Goal: Find specific page/section: Find specific page/section

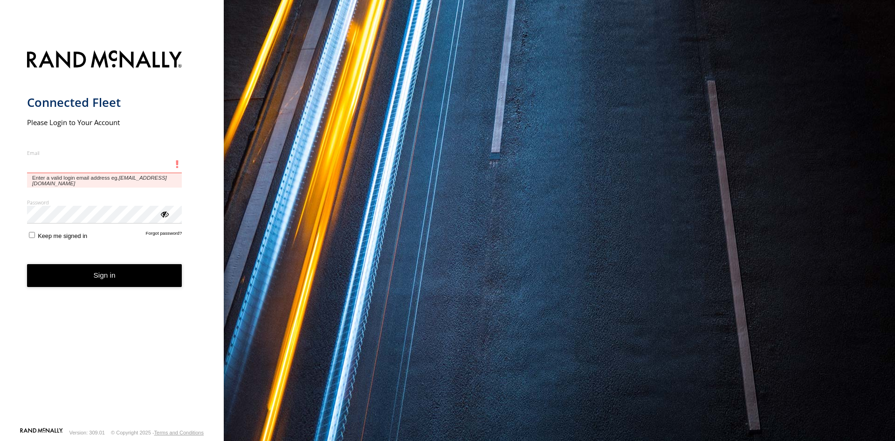
type input "**********"
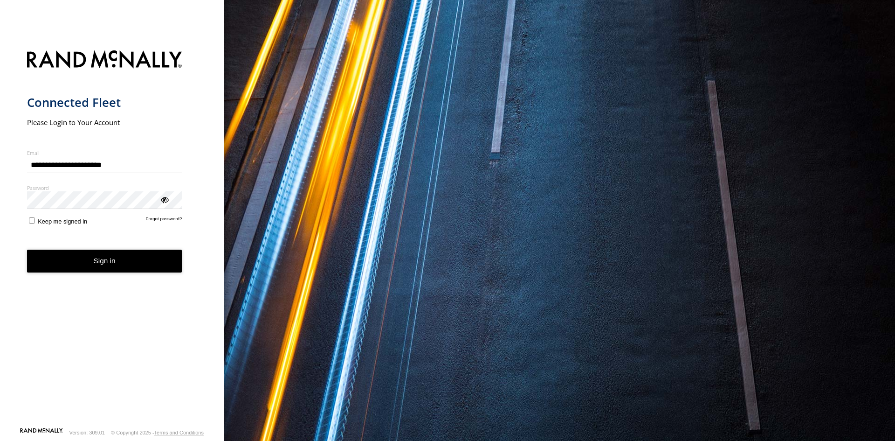
click at [117, 269] on button "Sign in" at bounding box center [104, 261] width 155 height 23
drag, startPoint x: 117, startPoint y: 269, endPoint x: 222, endPoint y: 213, distance: 118.7
click at [117, 268] on button "Sign in" at bounding box center [104, 261] width 155 height 23
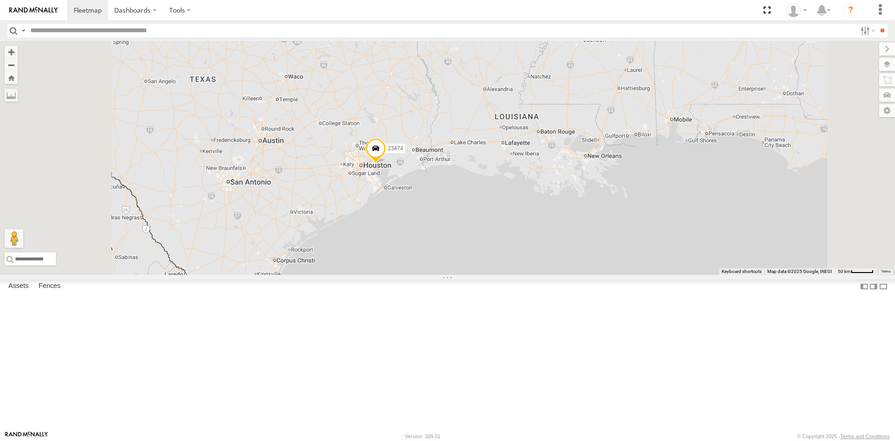
drag, startPoint x: 732, startPoint y: 180, endPoint x: 442, endPoint y: 240, distance: 296.2
click at [441, 240] on div "23207xx 23237 NEW 23474" at bounding box center [447, 158] width 895 height 234
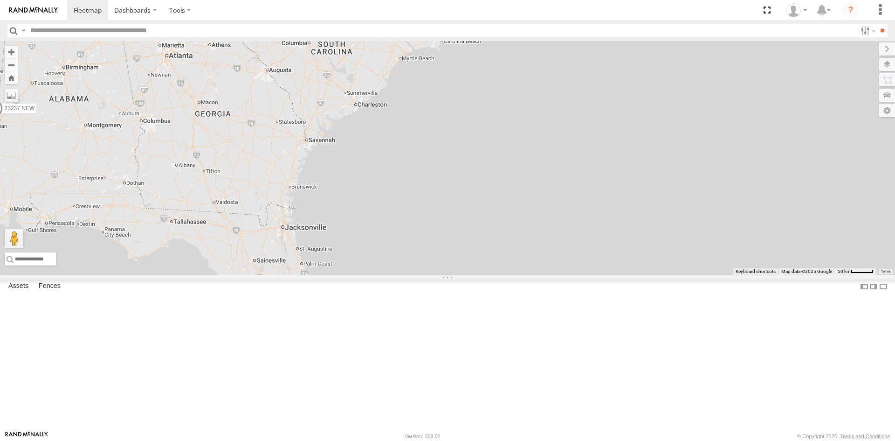
drag, startPoint x: 461, startPoint y: 232, endPoint x: 561, endPoint y: 194, distance: 107.2
click at [561, 194] on div "23207xx 23237 NEW 23474" at bounding box center [447, 158] width 895 height 234
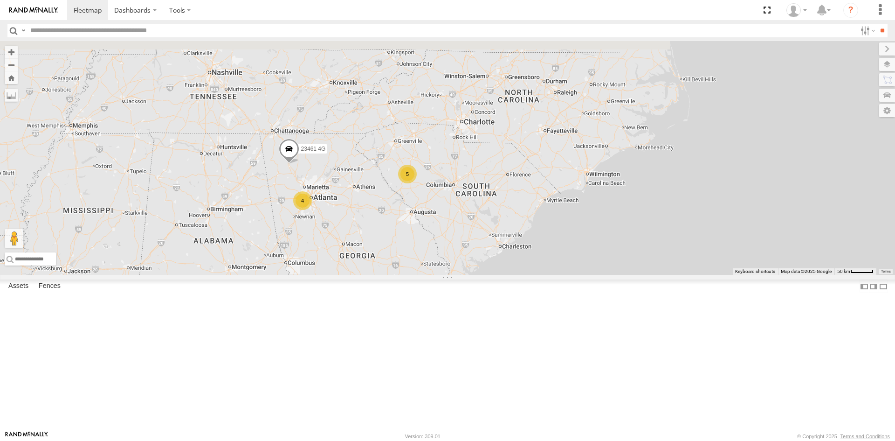
drag, startPoint x: 515, startPoint y: 249, endPoint x: 569, endPoint y: 290, distance: 67.6
click at [577, 275] on div "4 4 5 23461 4G" at bounding box center [447, 158] width 895 height 234
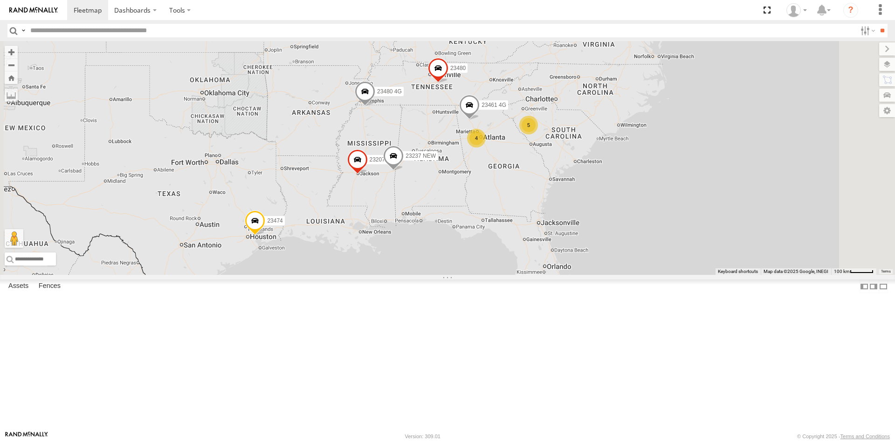
drag, startPoint x: 541, startPoint y: 302, endPoint x: 447, endPoint y: 338, distance: 101.3
click at [561, 226] on div "23207 NEW 23207xx 23237 NEW 23480 4G 23460 23480 23467 4G 23474 23335 4G/Active…" at bounding box center [447, 158] width 895 height 234
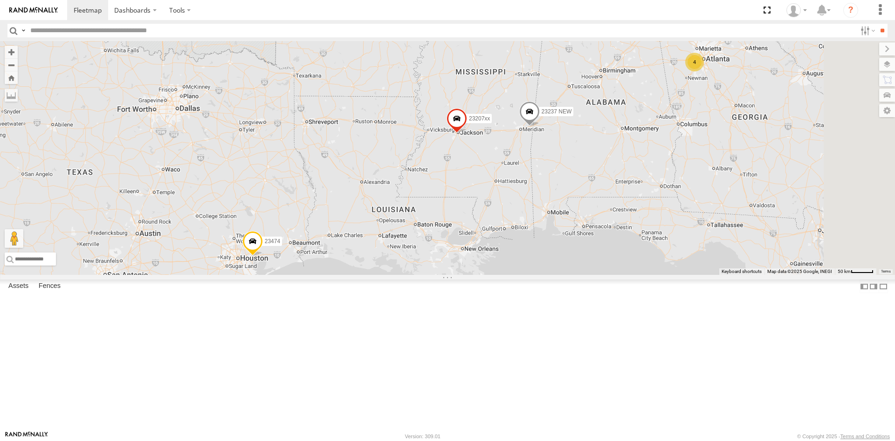
drag, startPoint x: 463, startPoint y: 217, endPoint x: 430, endPoint y: 326, distance: 114.0
click at [430, 275] on div "23474 4 23207xx 23237 NEW" at bounding box center [447, 158] width 895 height 234
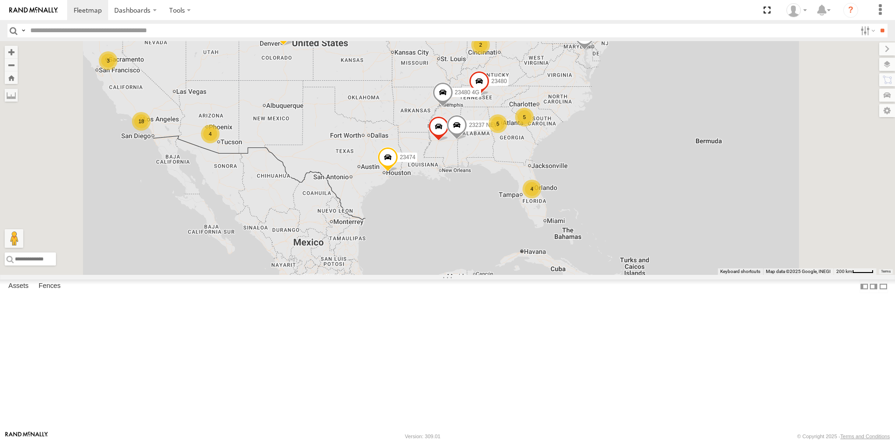
drag, startPoint x: 658, startPoint y: 146, endPoint x: 623, endPoint y: 165, distance: 39.0
click at [623, 165] on div "4 5 18 3 23207 NEW 2 23207xx 5 23237 NEW 2 23480 4G 2 23460 23480 23467 4G 4 23…" at bounding box center [447, 158] width 895 height 234
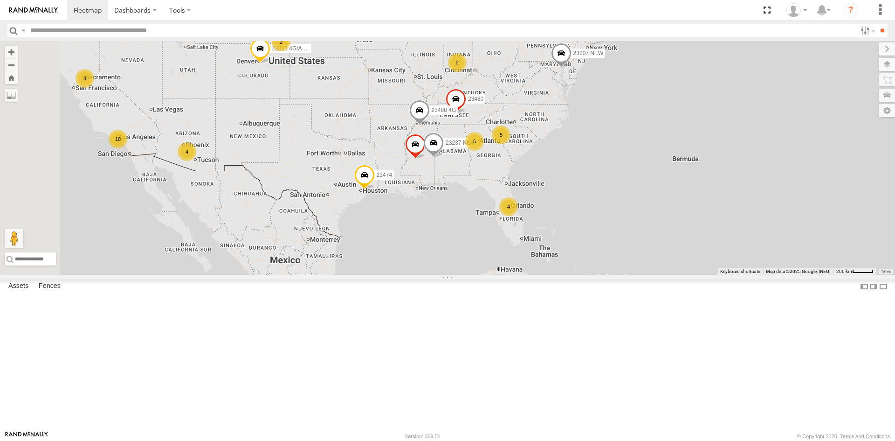
drag, startPoint x: 651, startPoint y: 141, endPoint x: 631, endPoint y: 160, distance: 27.4
click at [631, 160] on div "4 5 18 3 23207 NEW 2 23207xx 5 23237 NEW 2 23480 4G 2 23460 23480 23467 4G 4 23…" at bounding box center [447, 158] width 895 height 234
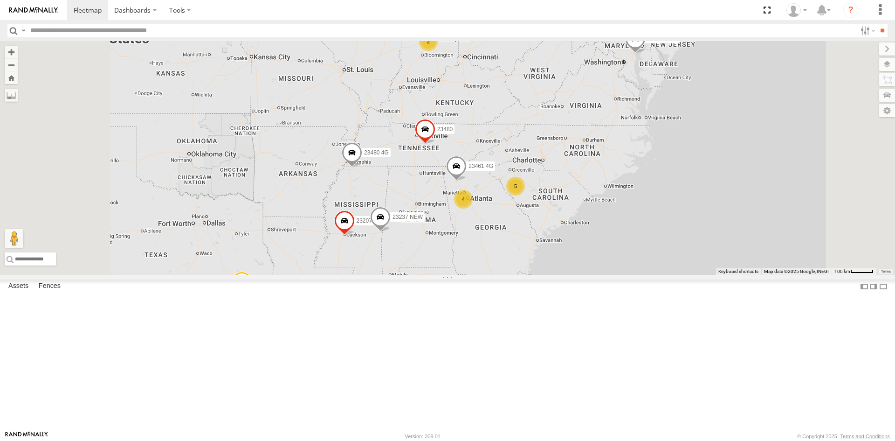
drag, startPoint x: 445, startPoint y: 243, endPoint x: 485, endPoint y: 222, distance: 45.1
click at [485, 222] on div "4 4 23207 NEW 2 23207xx 5 23237 NEW 23480 4G 2 23460 23480 23474 23461 4G" at bounding box center [447, 158] width 895 height 234
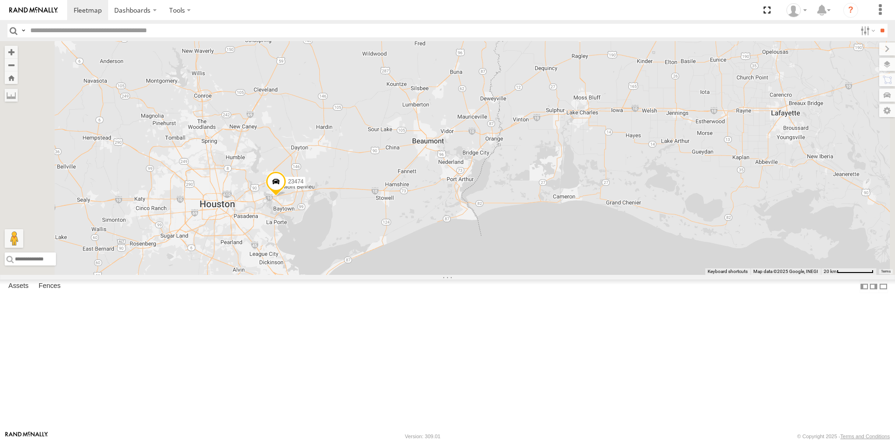
drag, startPoint x: 353, startPoint y: 44, endPoint x: 365, endPoint y: 74, distance: 32.2
click at [366, 0] on html "Dashboards" at bounding box center [447, 220] width 895 height 441
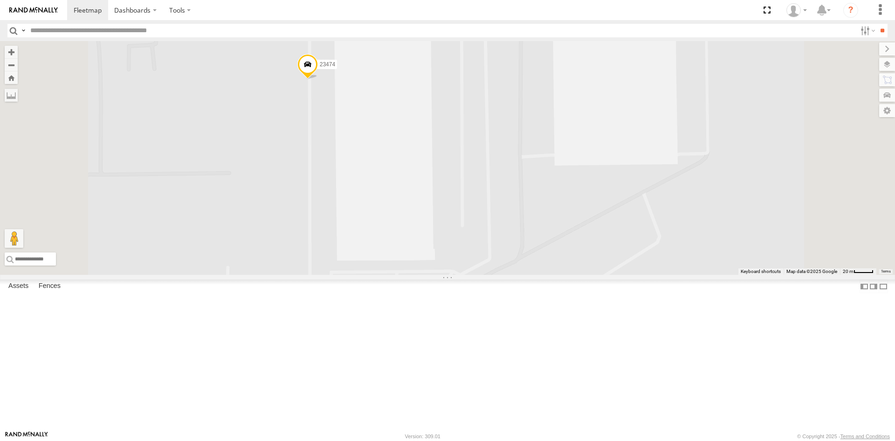
drag, startPoint x: 413, startPoint y: 123, endPoint x: 410, endPoint y: 269, distance: 146.0
click at [410, 269] on div "23207 NEW 23207xx 23237 NEW 23480 4G 23460 23480 23474 23461 4G" at bounding box center [447, 158] width 895 height 234
click at [879, 11] on label at bounding box center [880, 10] width 21 height 20
click at [784, 75] on div "23207 NEW 23207xx 23237 NEW 23480 4G 23460 23480 23474 23461 4G" at bounding box center [447, 158] width 895 height 234
click at [18, 92] on label at bounding box center [11, 95] width 13 height 13
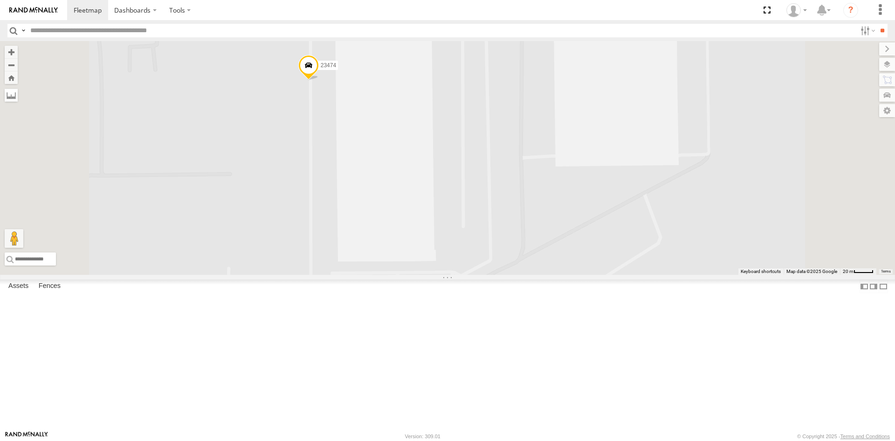
click at [18, 92] on label at bounding box center [11, 95] width 13 height 13
click at [18, 81] on button "Zoom Home" at bounding box center [11, 77] width 13 height 13
click at [888, 68] on label at bounding box center [878, 64] width 34 height 13
click at [0, 0] on div "Overlays" at bounding box center [0, 0] width 0 height 0
click at [0, 0] on label at bounding box center [0, 0] width 0 height 0
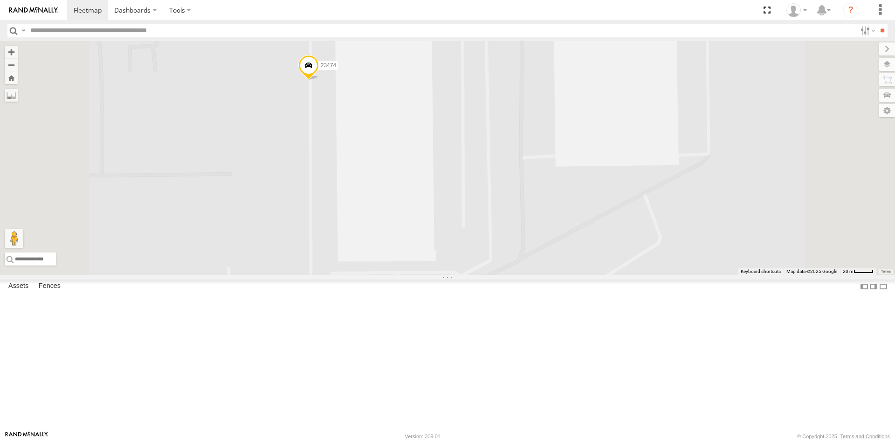
click at [0, 0] on div "Basemaps" at bounding box center [0, 0] width 0 height 0
click at [0, 0] on label at bounding box center [0, 0] width 0 height 0
click at [0, 0] on span "Satellite + Roadmap" at bounding box center [0, 0] width 0 height 0
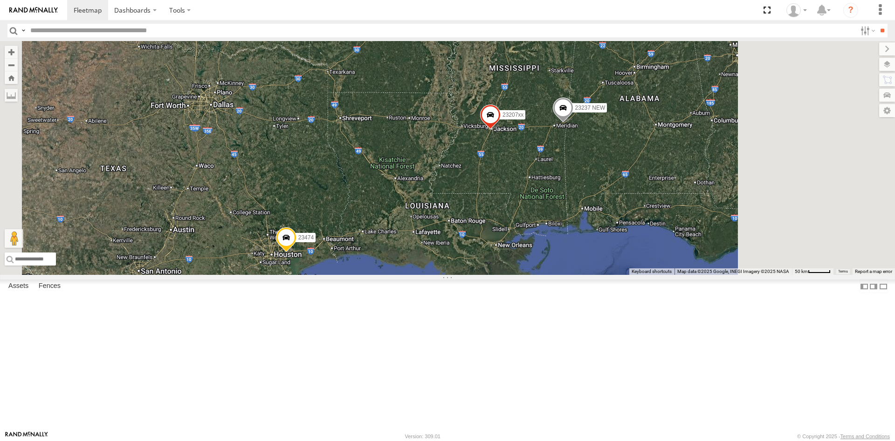
drag, startPoint x: 528, startPoint y: 145, endPoint x: 443, endPoint y: 272, distance: 152.9
click at [443, 272] on div "23474 23207xx 23237 NEW" at bounding box center [447, 158] width 895 height 234
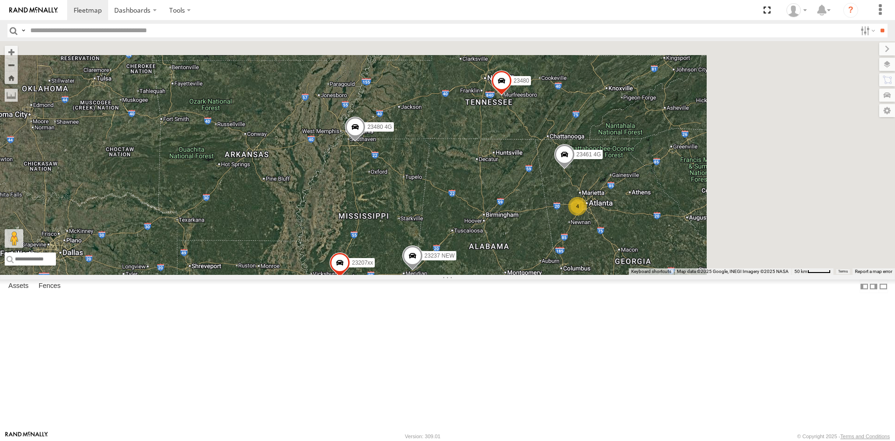
drag, startPoint x: 496, startPoint y: 263, endPoint x: 535, endPoint y: 253, distance: 40.4
click at [438, 275] on div "23474 23207xx 23237 NEW 4 23480 4G 23480 23461 4G" at bounding box center [447, 158] width 895 height 234
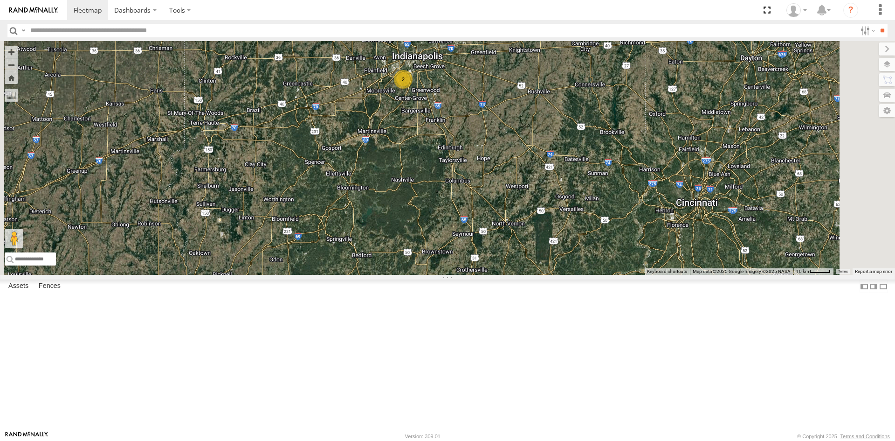
drag, startPoint x: 520, startPoint y: 158, endPoint x: 519, endPoint y: 171, distance: 13.1
click at [520, 172] on div "23474 23207xx 23237 NEW 23480 4G 23480 23461 4G 23207 NEW 2" at bounding box center [447, 158] width 895 height 234
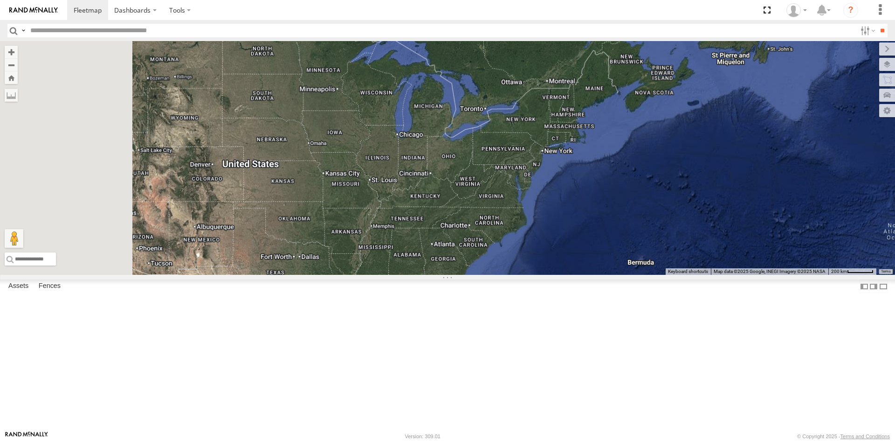
drag, startPoint x: 469, startPoint y: 261, endPoint x: 540, endPoint y: 250, distance: 71.3
click at [540, 250] on div at bounding box center [447, 158] width 895 height 234
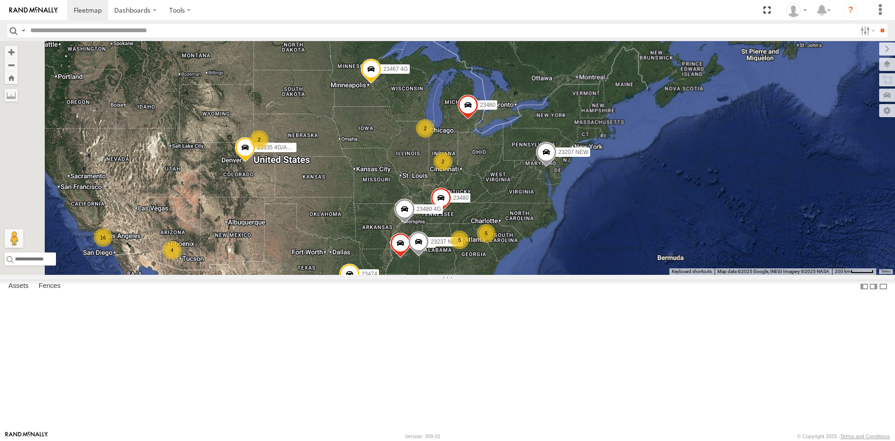
drag, startPoint x: 310, startPoint y: 259, endPoint x: 324, endPoint y: 258, distance: 14.0
click at [324, 258] on div "4 5 16 23207 NEW 2 23207xx 5 23237 NEW 2 23480 4G 2 23460 23480 23467 4G 4 2347…" at bounding box center [447, 158] width 895 height 234
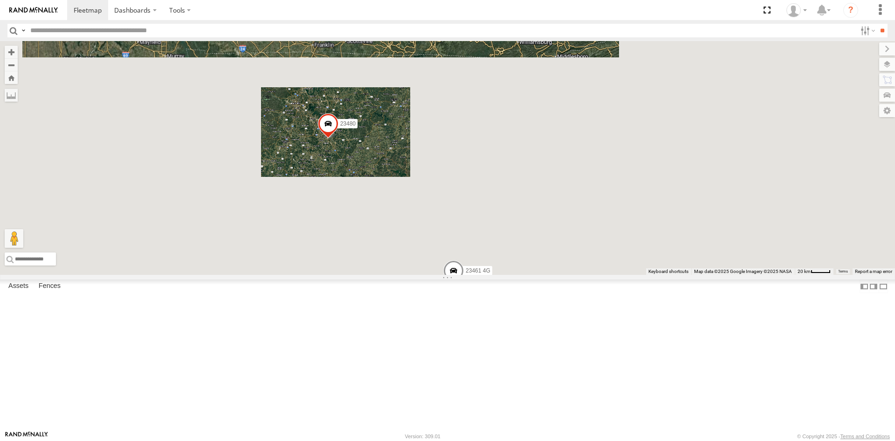
drag, startPoint x: 412, startPoint y: 213, endPoint x: 409, endPoint y: 208, distance: 6.3
click at [440, 210] on div "23480 4 5 23461 4G" at bounding box center [447, 158] width 895 height 234
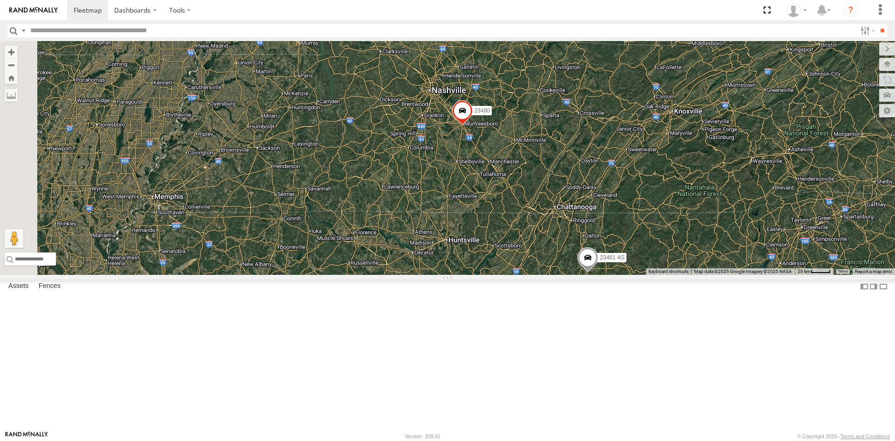
drag, startPoint x: 409, startPoint y: 208, endPoint x: 445, endPoint y: 206, distance: 36.4
click at [460, 205] on div "23480 4 5 23461 4G" at bounding box center [447, 158] width 895 height 234
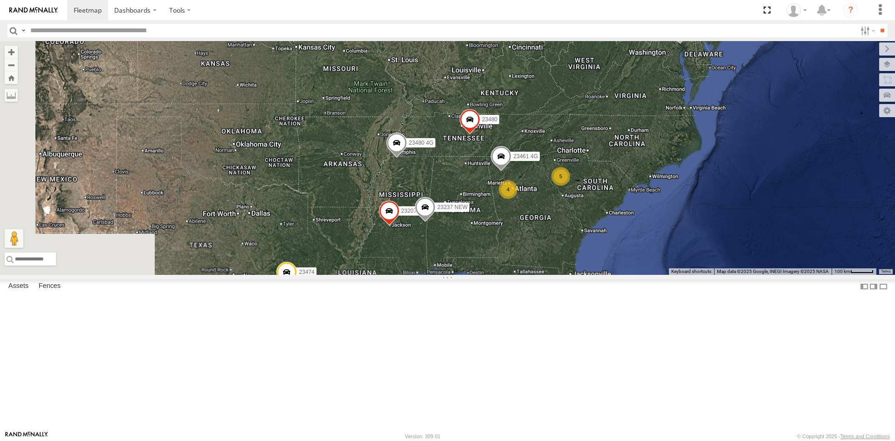
drag, startPoint x: 478, startPoint y: 223, endPoint x: 395, endPoint y: 218, distance: 83.1
click at [479, 223] on div "23480 23461 4G 4 4 23207 NEW 2 23207xx 5 23237 NEW 23480 4G 2 23474" at bounding box center [447, 158] width 895 height 234
drag, startPoint x: 395, startPoint y: 218, endPoint x: 504, endPoint y: 218, distance: 109.1
click at [504, 218] on div "23480 23461 4G 4 4 23207 NEW 2 23207xx 5 23237 NEW 23480 4G 2 23474" at bounding box center [447, 158] width 895 height 234
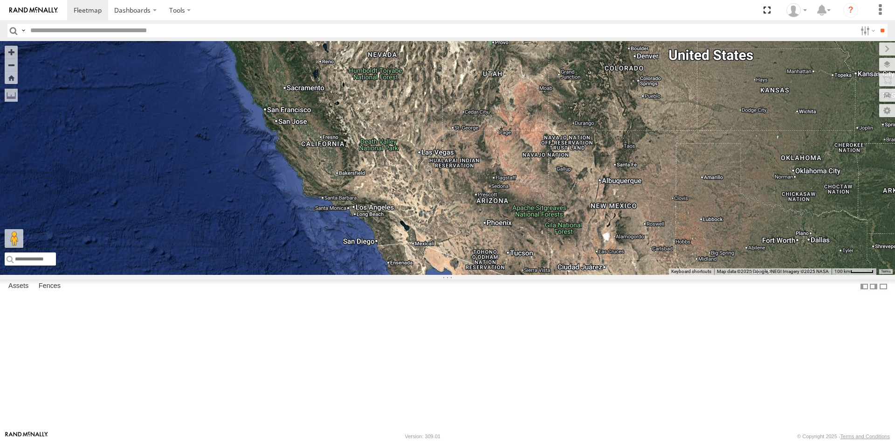
drag, startPoint x: 444, startPoint y: 220, endPoint x: 466, endPoint y: 249, distance: 36.7
click at [467, 253] on div "23480 23461 4G 4 4 23207 NEW 2 23207xx 5 23237 NEW 23480 4G 2 23474" at bounding box center [447, 158] width 895 height 234
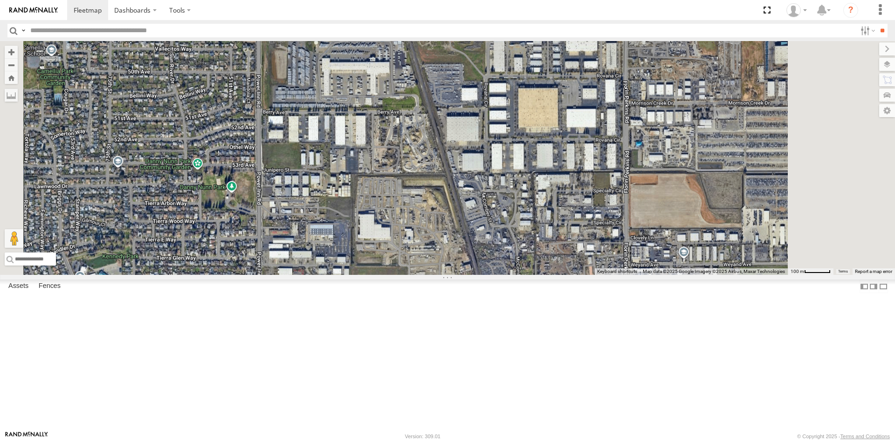
drag, startPoint x: 417, startPoint y: 151, endPoint x: 423, endPoint y: 234, distance: 83.3
click at [423, 234] on div "23480 23461 4G 23207 NEW 23207xx 23237 NEW 23480 4G 23474 23335 4G/Active" at bounding box center [447, 158] width 895 height 234
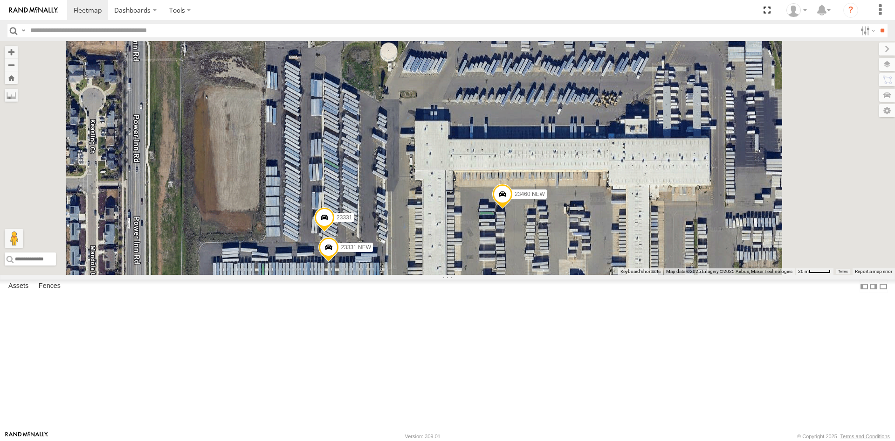
drag, startPoint x: 530, startPoint y: 206, endPoint x: 517, endPoint y: 395, distance: 190.2
click at [517, 275] on div "23480 23461 4G 23207 NEW 23207xx 23237 NEW 23480 4G 23474 23335 4G/Active 23460…" at bounding box center [447, 158] width 895 height 234
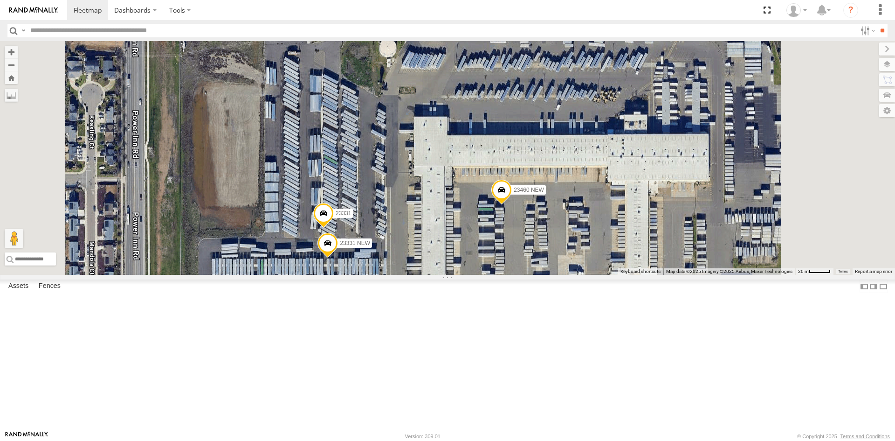
click at [512, 204] on span at bounding box center [502, 191] width 21 height 25
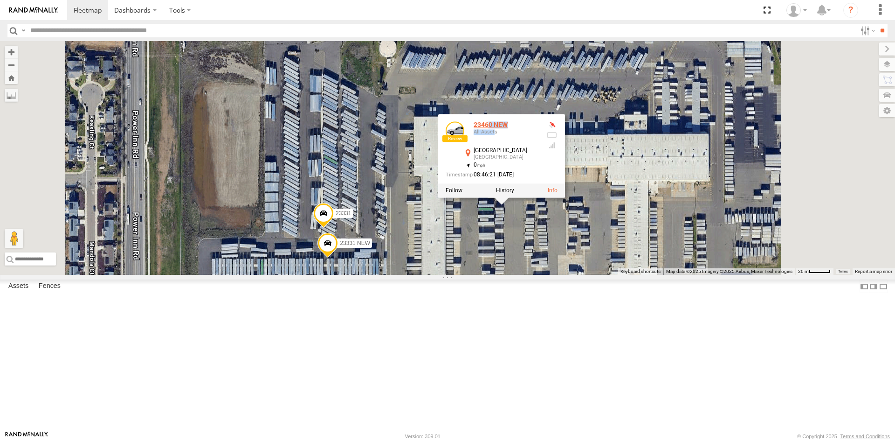
drag, startPoint x: 610, startPoint y: 207, endPoint x: 595, endPoint y: 204, distance: 16.1
click at [539, 144] on div "23460 NEW All Assets" at bounding box center [506, 132] width 65 height 22
click at [539, 153] on div "[GEOGRAPHIC_DATA]" at bounding box center [506, 150] width 65 height 6
drag, startPoint x: 608, startPoint y: 204, endPoint x: 589, endPoint y: 203, distance: 18.7
click at [539, 144] on div "23460 NEW All Assets" at bounding box center [492, 132] width 93 height 22
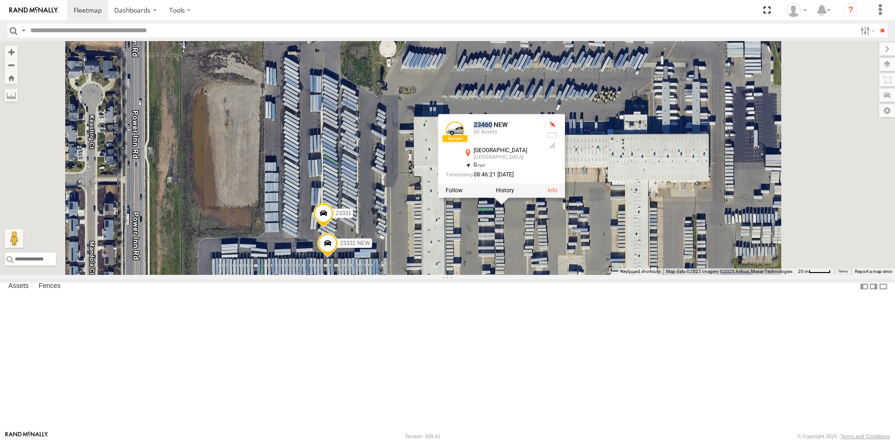
copy div "23460"
click at [334, 228] on span at bounding box center [323, 214] width 21 height 25
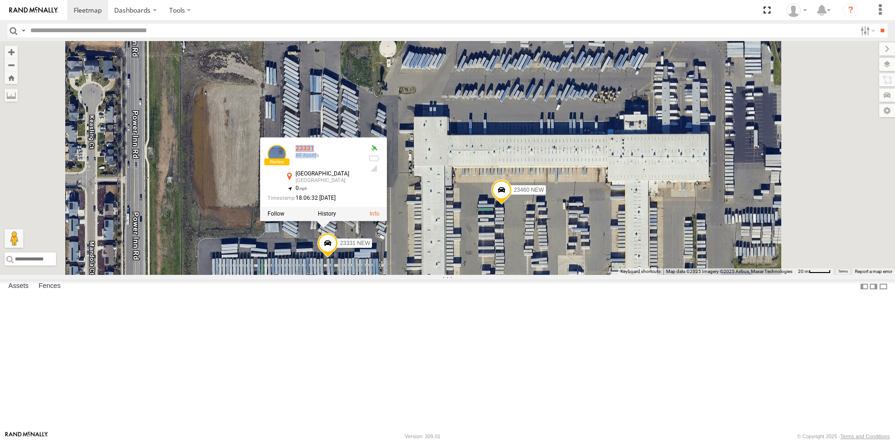
drag, startPoint x: 431, startPoint y: 229, endPoint x: 412, endPoint y: 228, distance: 19.2
click at [361, 167] on div "23331 All Assets" at bounding box center [328, 156] width 65 height 22
copy div "23331 All Asset"
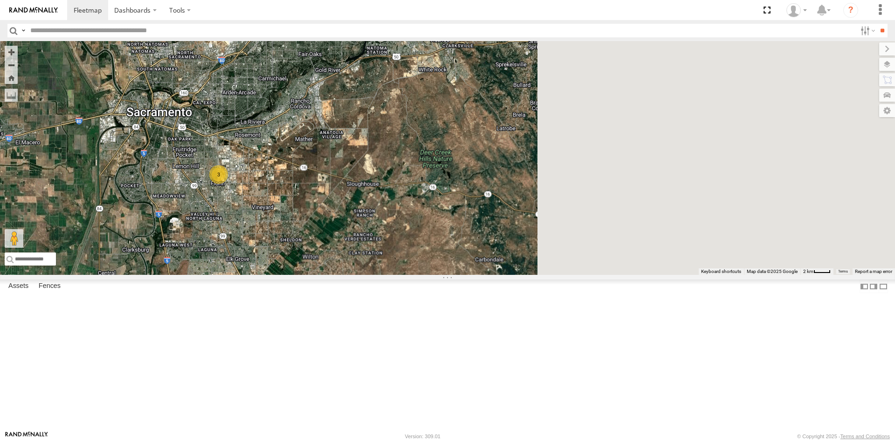
drag, startPoint x: 659, startPoint y: 211, endPoint x: 455, endPoint y: 225, distance: 205.2
click at [369, 252] on div "3" at bounding box center [447, 158] width 895 height 234
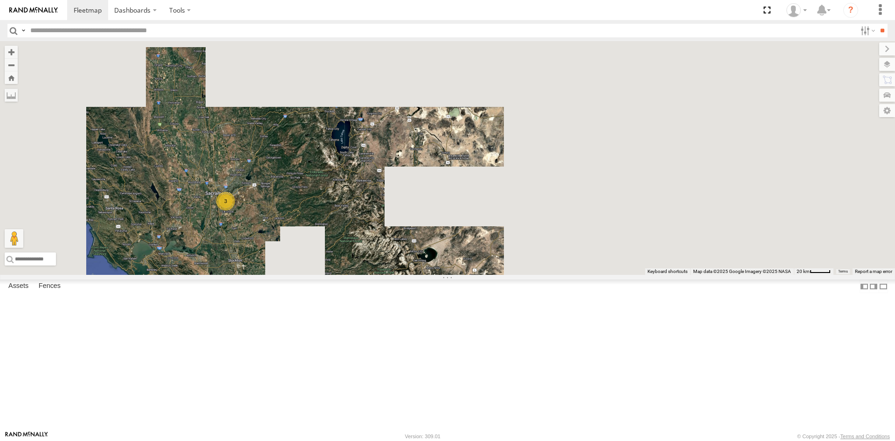
drag, startPoint x: 615, startPoint y: 204, endPoint x: 222, endPoint y: 273, distance: 398.8
click at [222, 273] on main "← Move left → Move right ↑ Move up ↓ Move down + Zoom in - Zoom out Home Jump l…" at bounding box center [447, 235] width 895 height 389
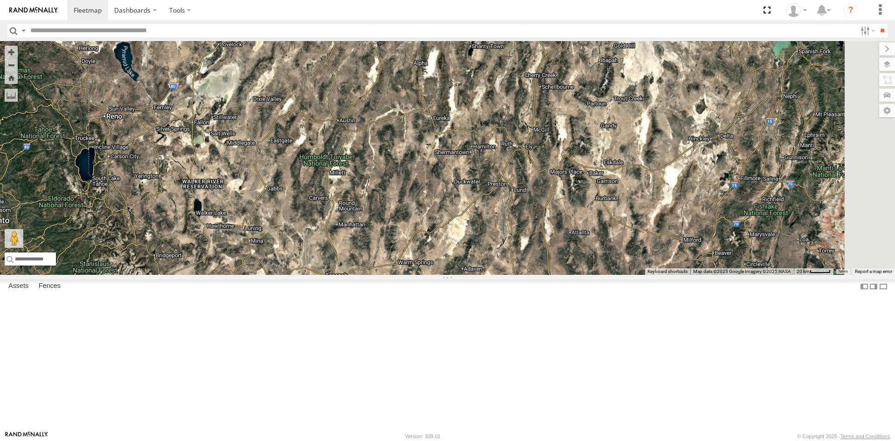
drag, startPoint x: 414, startPoint y: 238, endPoint x: 309, endPoint y: 253, distance: 105.9
click at [283, 261] on div "3" at bounding box center [447, 158] width 895 height 234
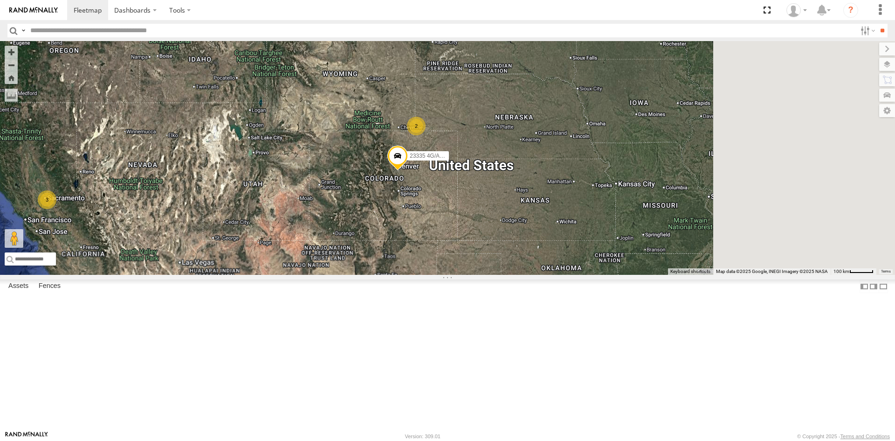
drag, startPoint x: 578, startPoint y: 235, endPoint x: 334, endPoint y: 263, distance: 245.1
click at [334, 263] on div "15 3 2 3 23467 4G 4 23335 4G/Active" at bounding box center [447, 158] width 895 height 234
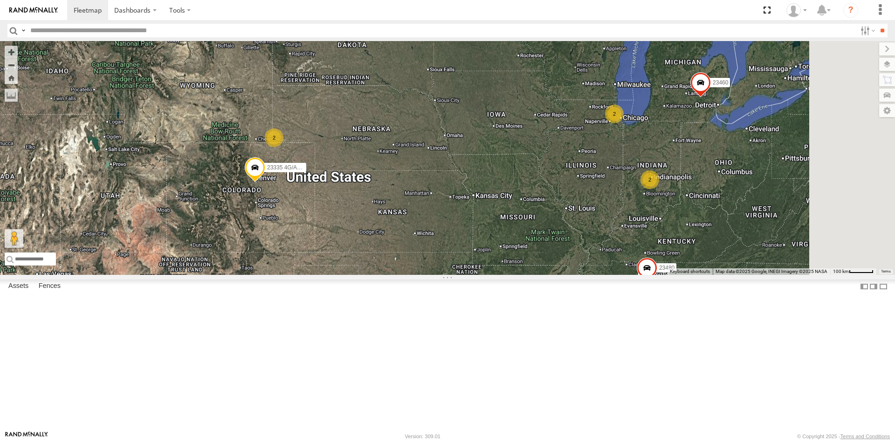
drag, startPoint x: 586, startPoint y: 240, endPoint x: 332, endPoint y: 249, distance: 253.9
click at [346, 250] on div "15 3 2 3 23467 4G 4 23335 4G/Active 4 2 5 23480 4G 2 23460 23480 23461 4G" at bounding box center [447, 158] width 895 height 234
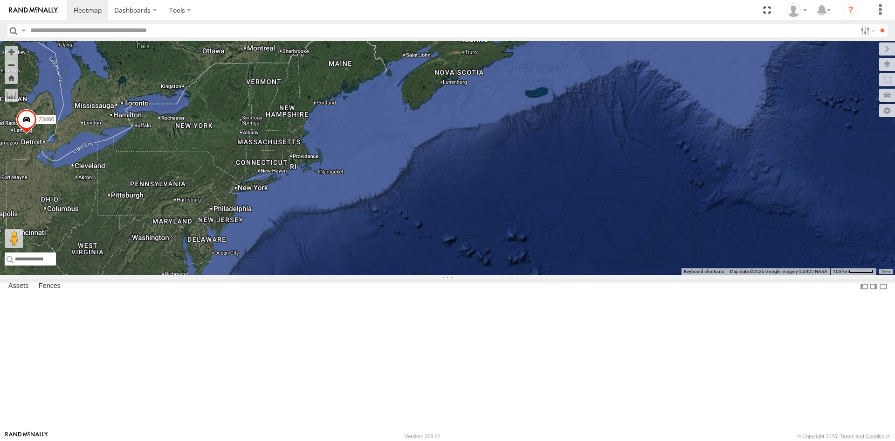
drag, startPoint x: 377, startPoint y: 238, endPoint x: 367, endPoint y: 233, distance: 11.3
click at [558, 248] on div "15 3 2 3 23467 4G 4 23335 4G/Active 4 2 5 23480 4G 2 23460 23480 23461 4G" at bounding box center [447, 158] width 895 height 234
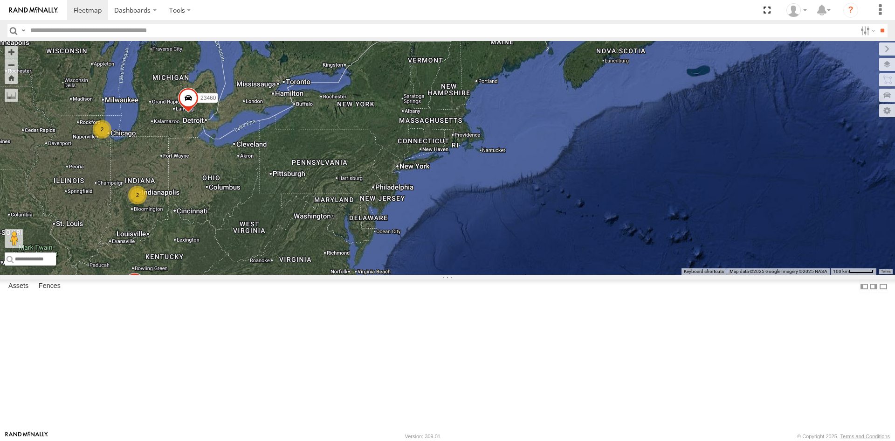
drag, startPoint x: 311, startPoint y: 232, endPoint x: 275, endPoint y: 213, distance: 40.5
click at [275, 213] on div "15 3 2 3 23467 4G 4 23335 4G/Active 4 2 5 23480 4G 2 23460 23480 23461 4G" at bounding box center [447, 158] width 895 height 234
